Goal: Navigation & Orientation: Find specific page/section

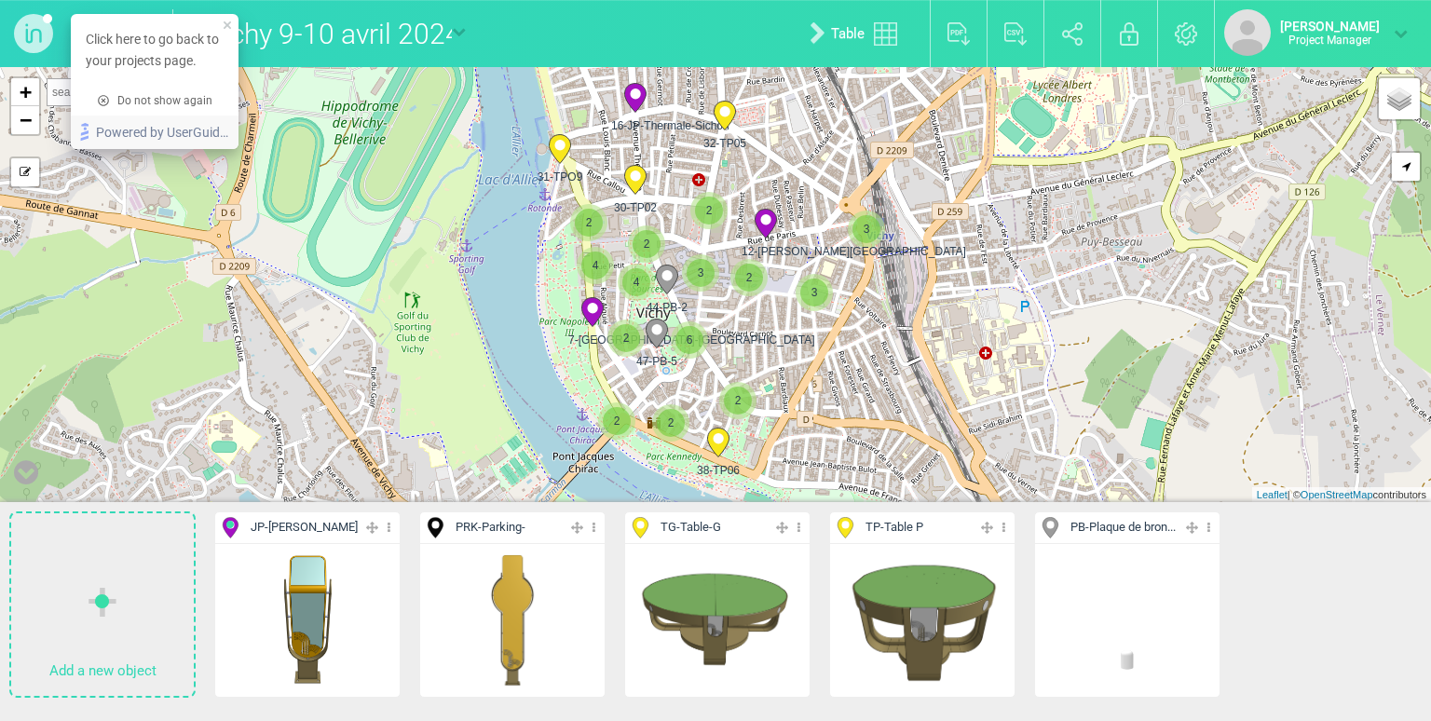
click at [150, 14] on div "Click here to go back to your projects page." at bounding box center [155, 50] width 168 height 72
click at [130, 24] on div "Click here to go back to your projects page." at bounding box center [155, 50] width 168 height 72
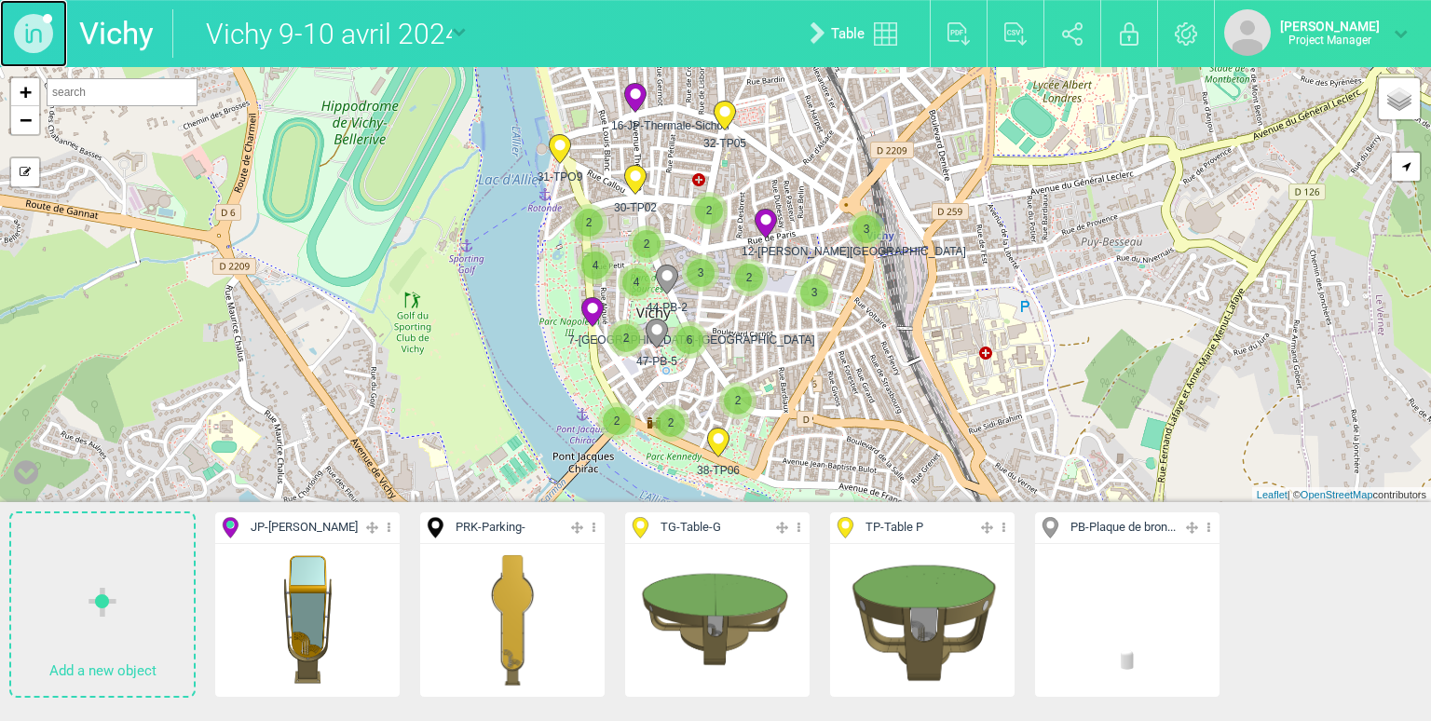
click at [30, 41] on img at bounding box center [33, 33] width 67 height 67
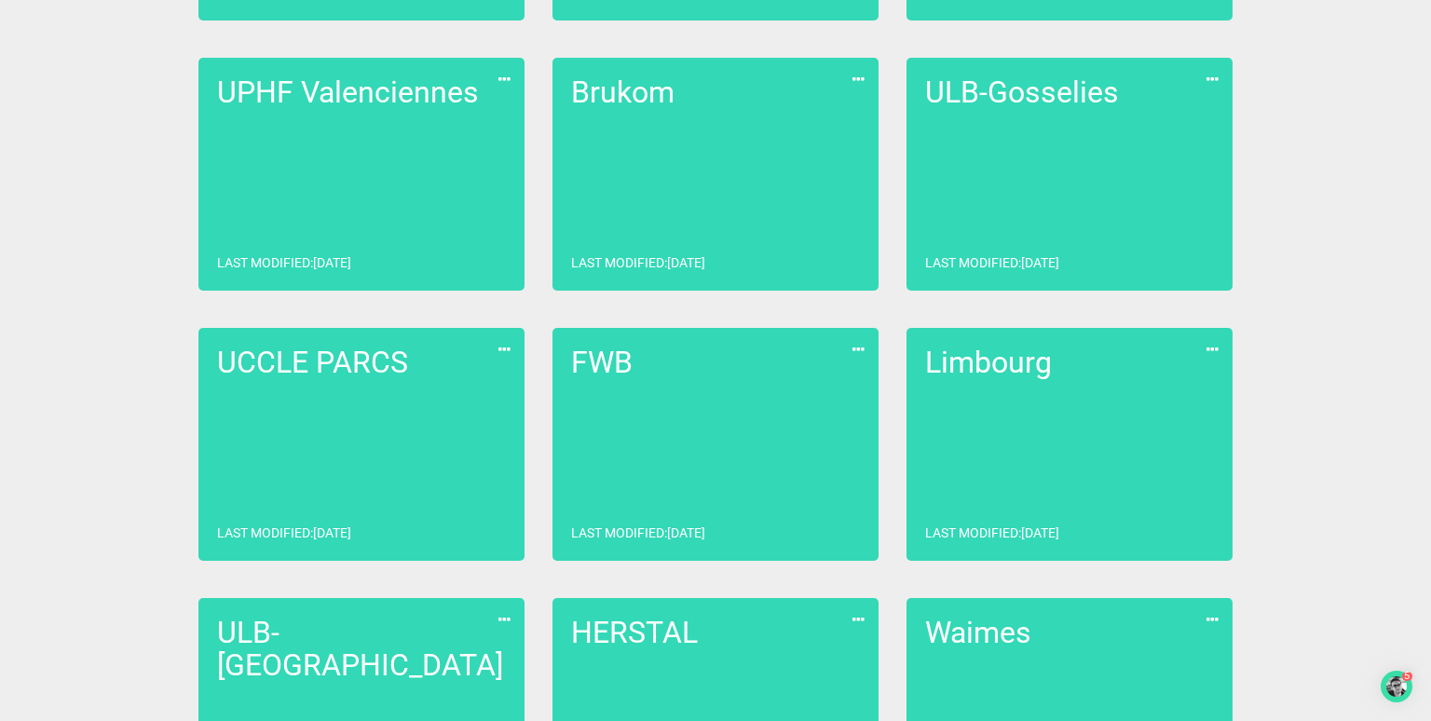
scroll to position [1181, 0]
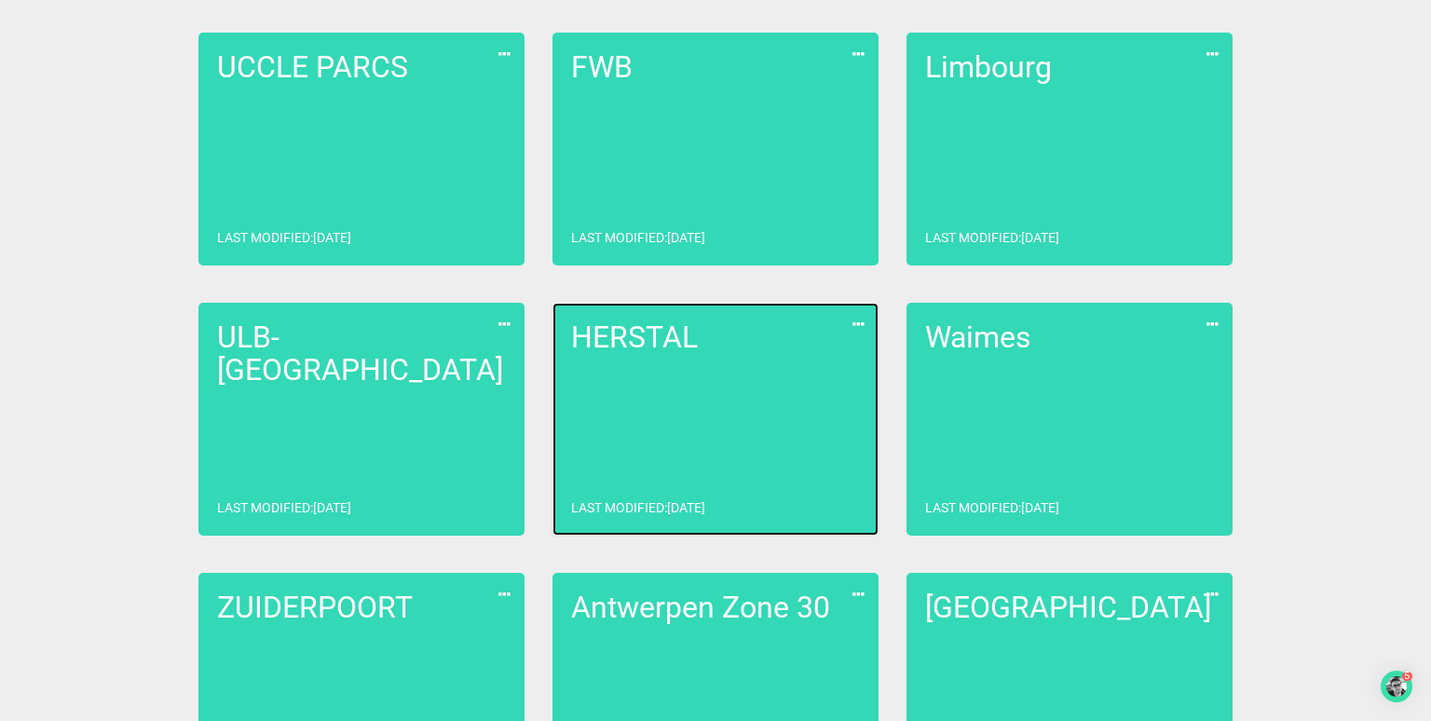
click at [569, 341] on link "HERSTAL Last modified : [DATE]" at bounding box center [716, 419] width 326 height 233
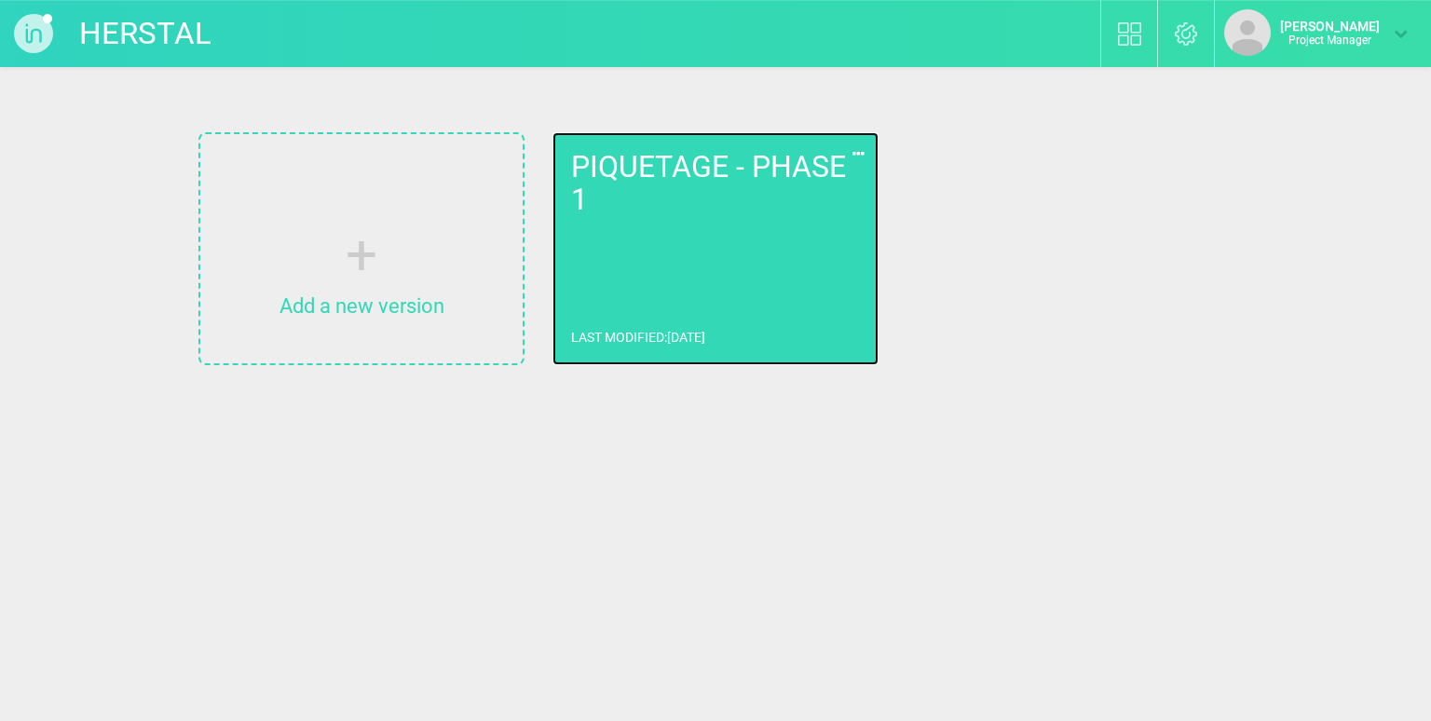
click at [699, 163] on h2 "PIQUETAGE - PHASE 1" at bounding box center [715, 183] width 289 height 65
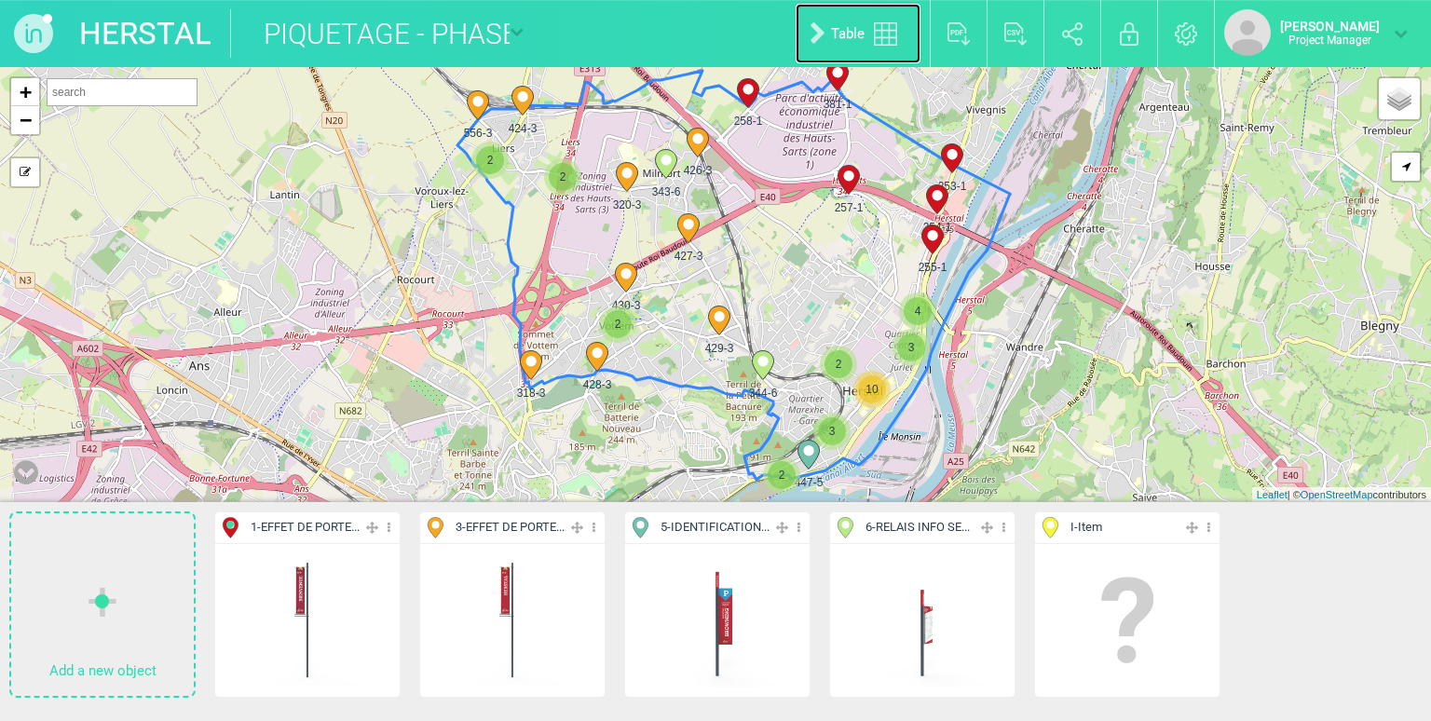
click at [870, 31] on link "Table" at bounding box center [858, 34] width 125 height 60
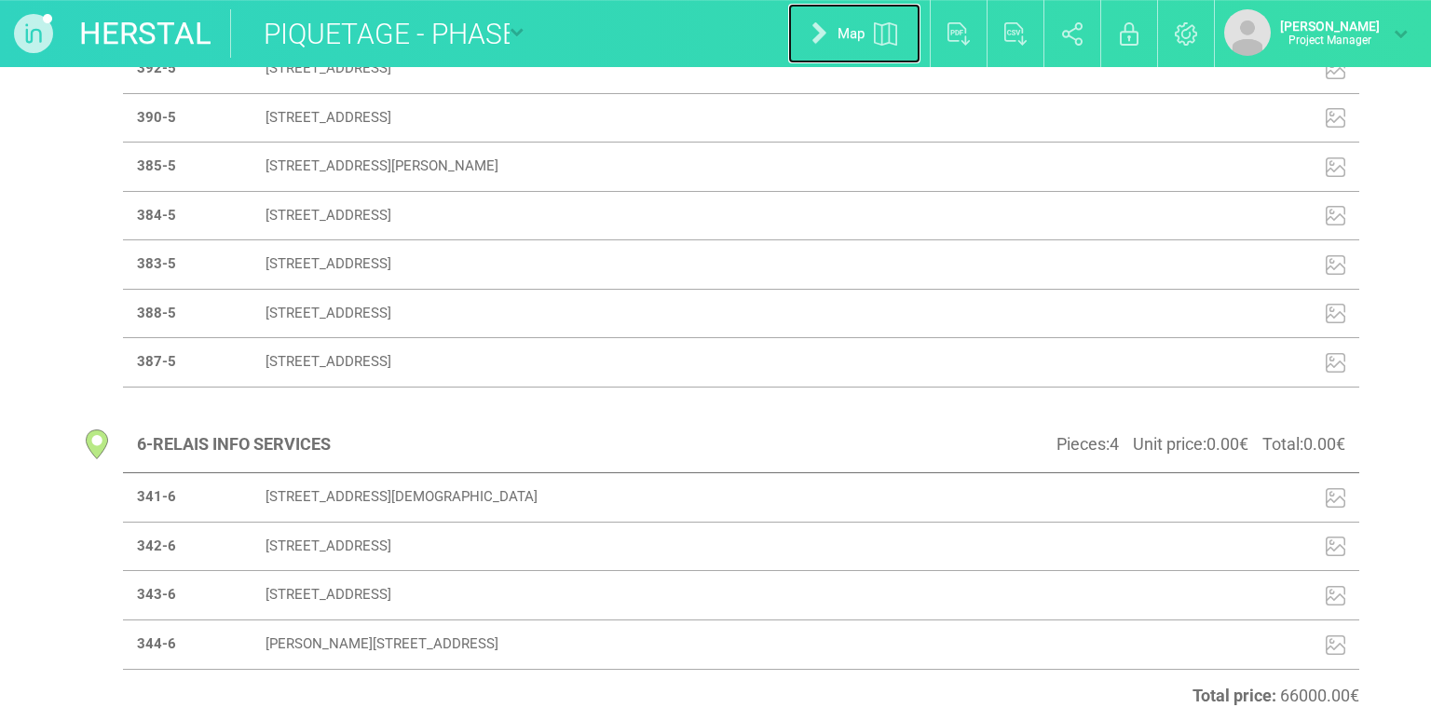
scroll to position [273, 0]
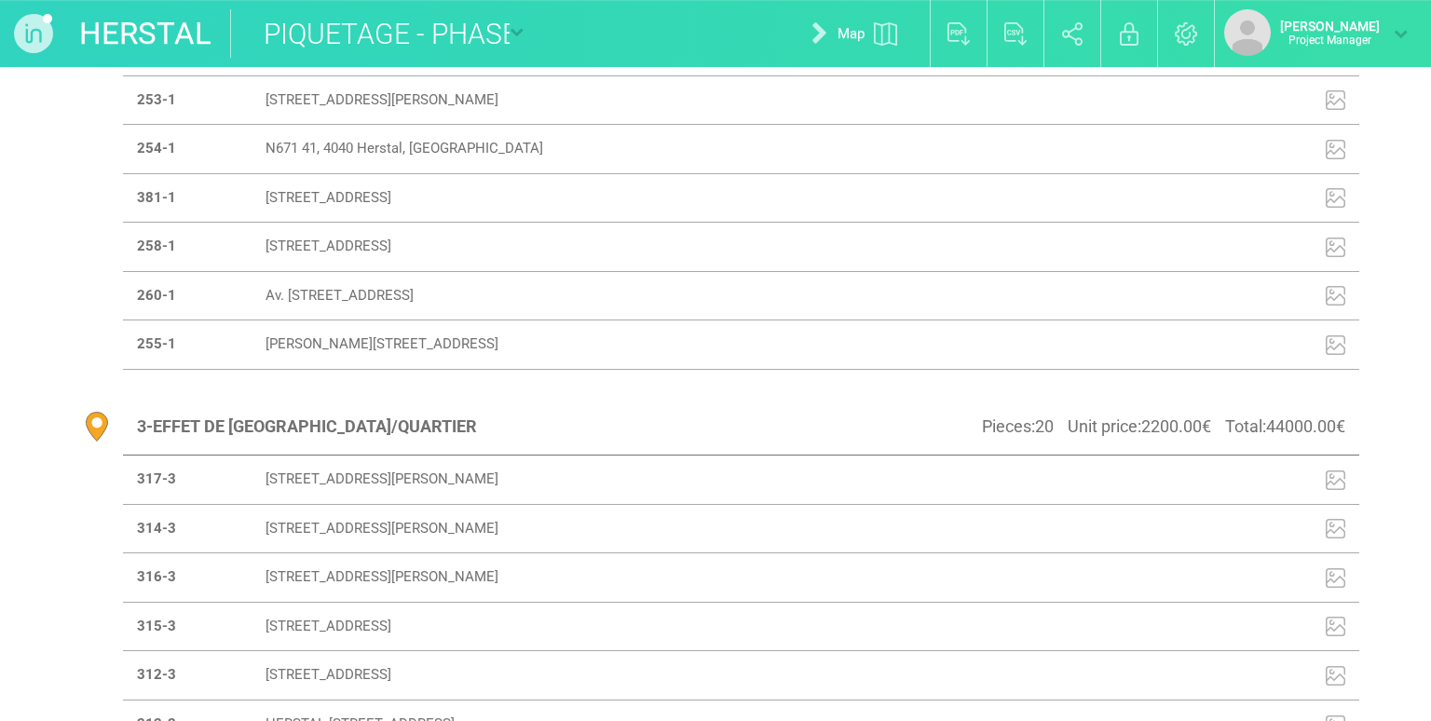
click at [387, 40] on input "PIQUETAGE - PHASE 1" at bounding box center [370, 33] width 280 height 48
click at [168, 34] on link "HERSTAL" at bounding box center [145, 33] width 132 height 48
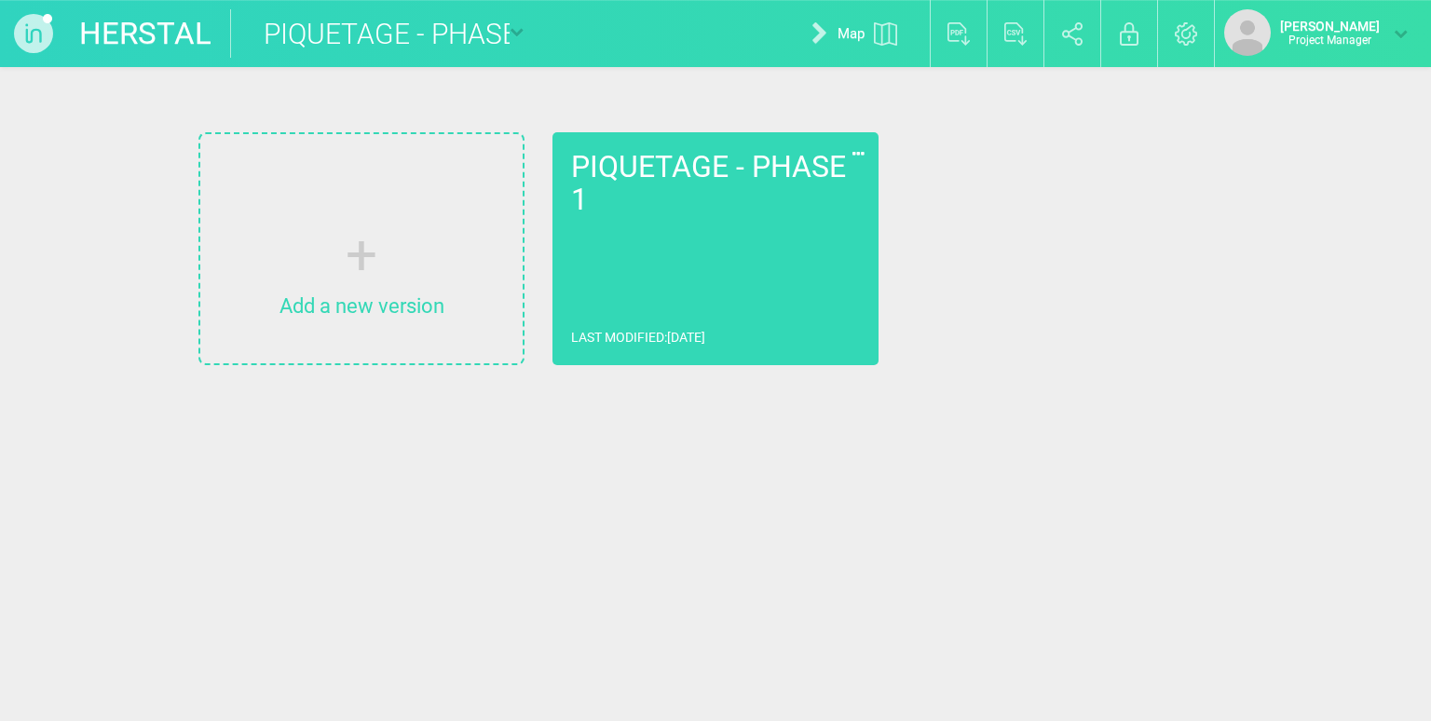
drag, startPoint x: 259, startPoint y: 39, endPoint x: 513, endPoint y: 21, distance: 255.1
click at [513, 21] on li "PIQUETAGE - PHASE 1 PIQUETAGE - PHASE 1 New blank map" at bounding box center [377, 33] width 312 height 67
click at [456, 31] on input "PIQUETAGE - PHASE 1" at bounding box center [370, 33] width 280 height 48
click at [498, 37] on input "PIQUETAGE - PHASE 1" at bounding box center [370, 33] width 280 height 48
